Goal: Task Accomplishment & Management: Manage account settings

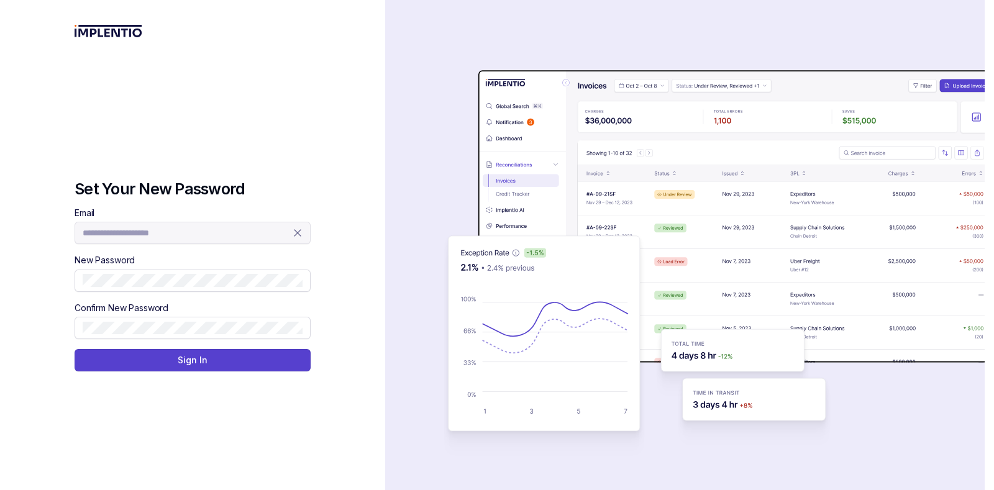
click at [174, 197] on h3 "Set Your New Password" at bounding box center [193, 189] width 236 height 20
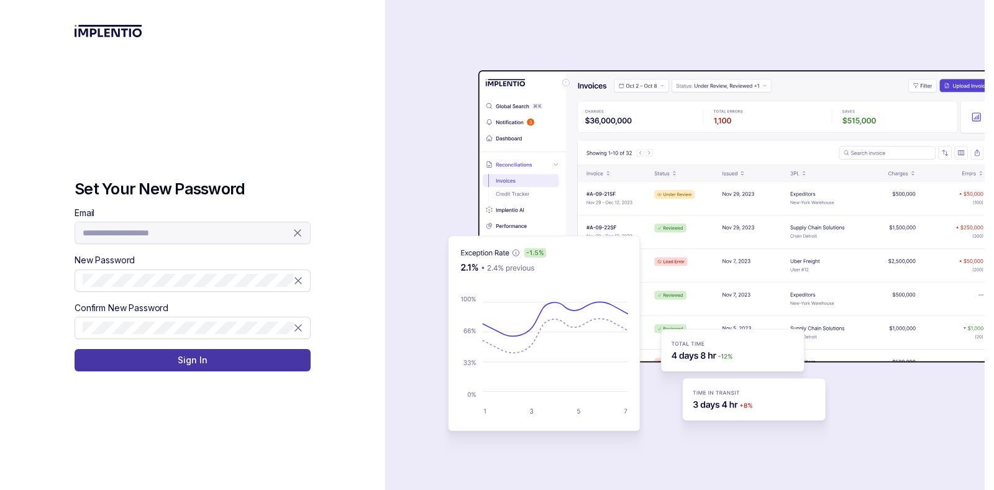
click at [181, 358] on p "Sign In" at bounding box center [192, 360] width 29 height 12
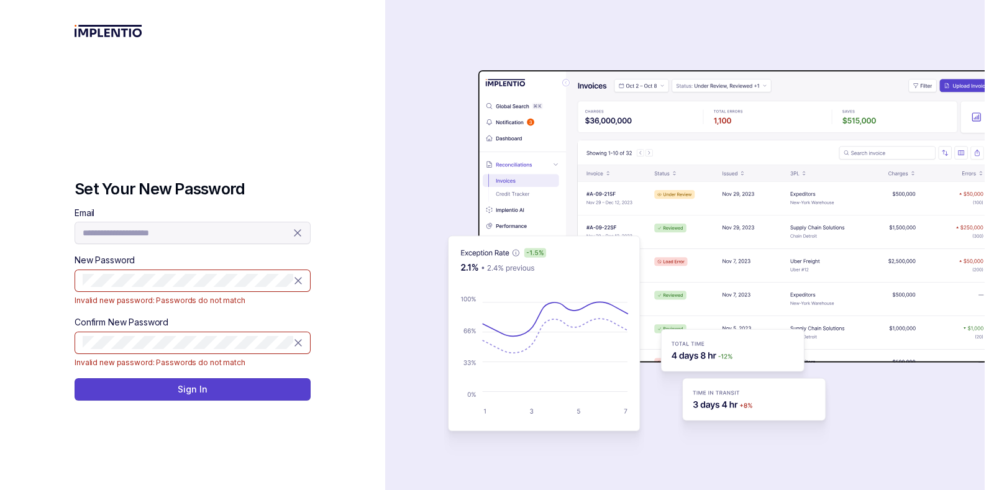
click at [370, 386] on div "**********" at bounding box center [192, 245] width 385 height 490
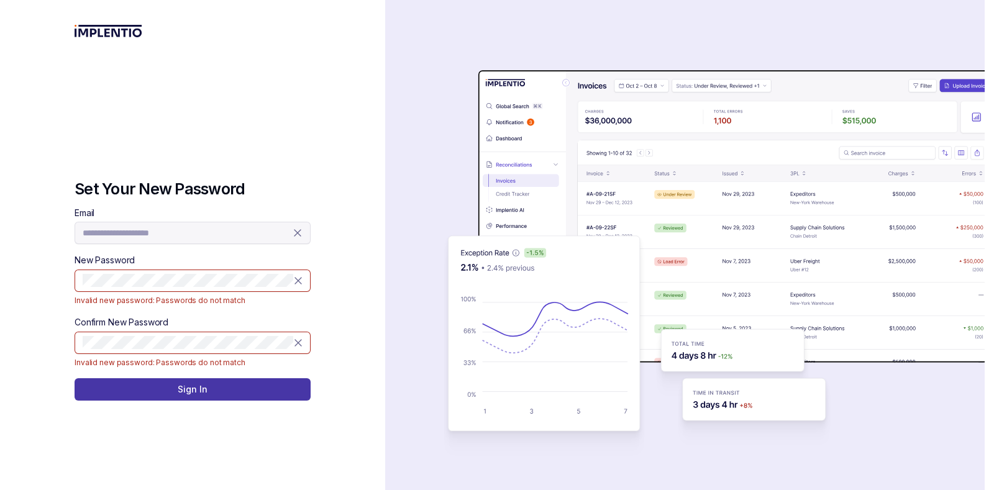
click at [283, 389] on button "Sign In" at bounding box center [193, 389] width 236 height 22
